Goal: Transaction & Acquisition: Subscribe to service/newsletter

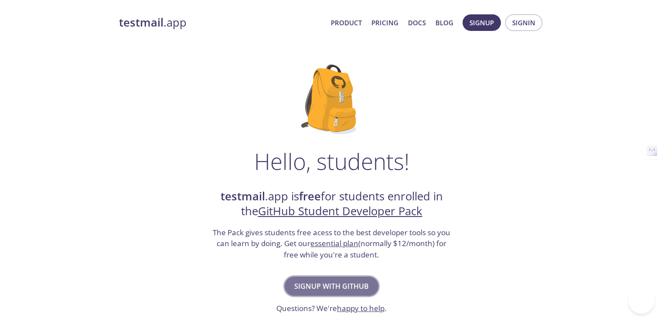
click at [347, 283] on span "Signup with GitHub" at bounding box center [331, 286] width 75 height 12
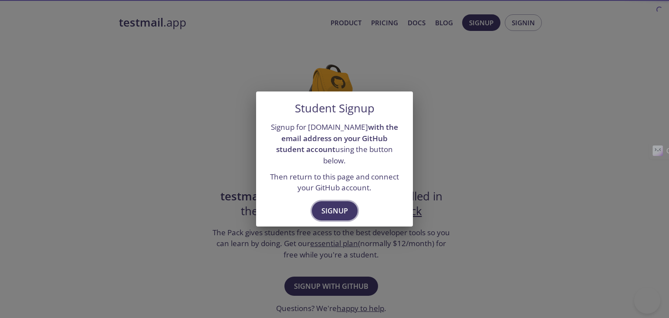
click at [341, 205] on span "Signup" at bounding box center [335, 211] width 27 height 12
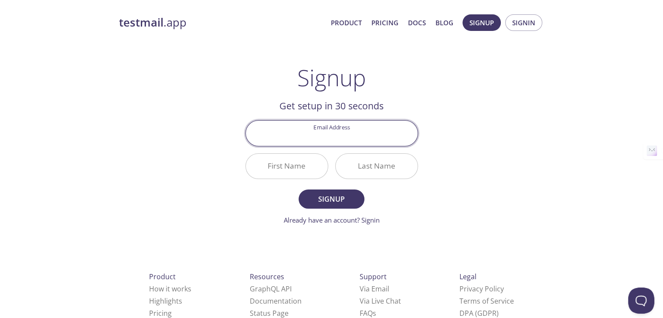
click at [310, 126] on input "Email Address" at bounding box center [332, 133] width 172 height 25
type input "[EMAIL_ADDRESS][DOMAIN_NAME]"
click at [311, 168] on input "First Name" at bounding box center [287, 166] width 82 height 25
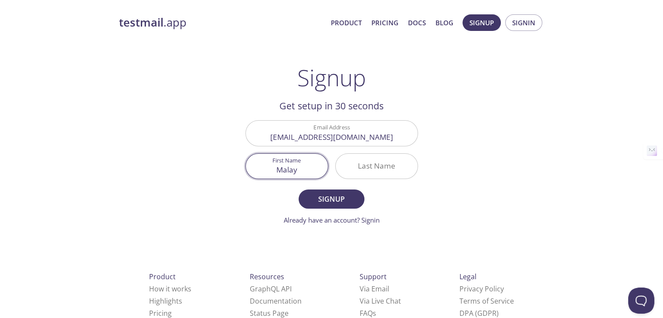
type input "Malay"
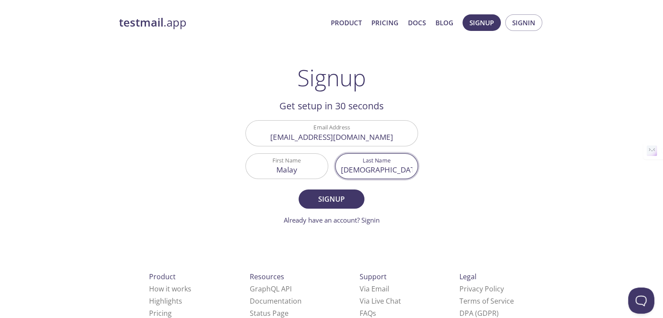
type input "[DEMOGRAPHIC_DATA]"
click at [298, 190] on button "Signup" at bounding box center [330, 199] width 65 height 19
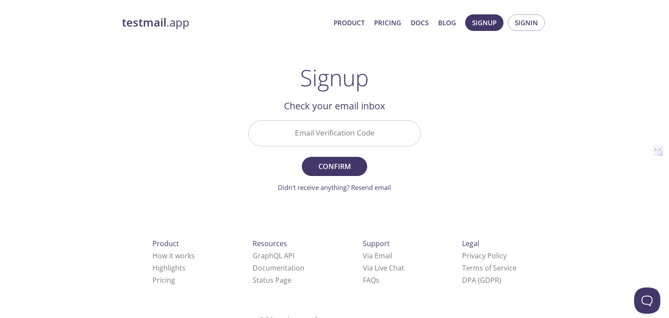
drag, startPoint x: 369, startPoint y: 140, endPoint x: 389, endPoint y: 98, distance: 47.2
click at [369, 140] on input "Email Verification Code" at bounding box center [335, 133] width 172 height 25
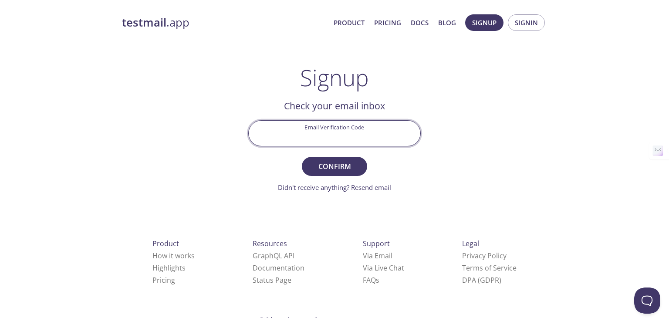
paste input "5ECRXYG"
type input "5ECRXYG"
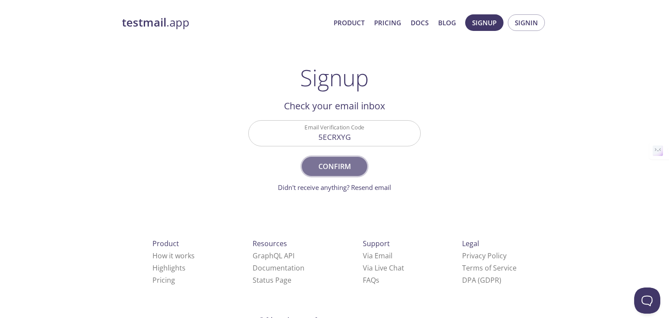
click at [339, 170] on span "Confirm" at bounding box center [335, 166] width 46 height 12
